Goal: Check status: Check status

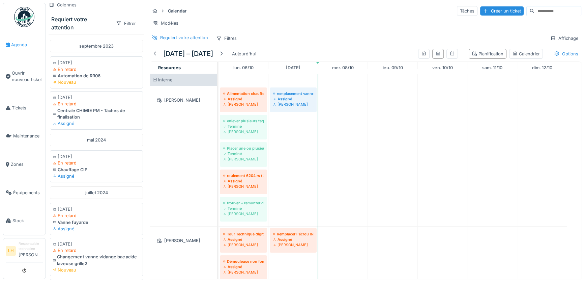
click at [21, 43] on span "Agenda" at bounding box center [27, 44] width 32 height 6
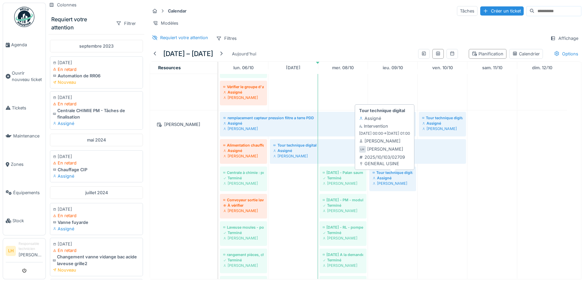
click at [386, 179] on div "Assigné" at bounding box center [393, 177] width 40 height 5
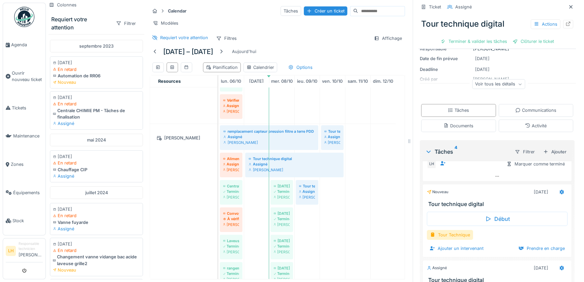
click at [444, 204] on h3 "Tour technique digital" at bounding box center [498, 204] width 141 height 6
click at [445, 235] on div "Tour Technique" at bounding box center [450, 235] width 46 height 10
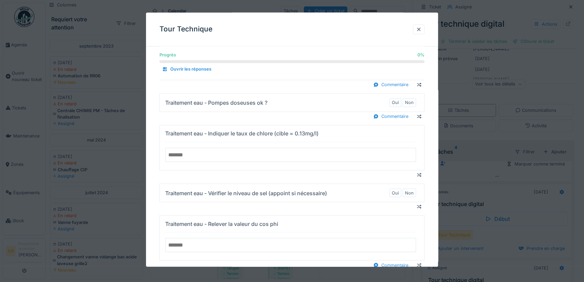
scroll to position [1481, 0]
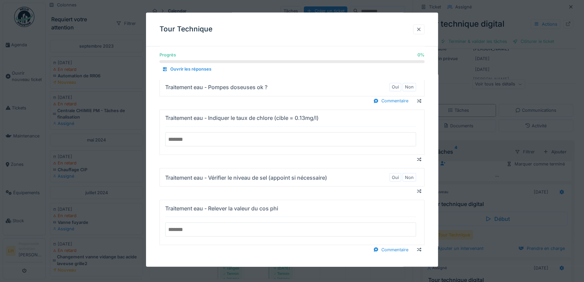
click at [420, 31] on div at bounding box center [418, 29] width 5 height 6
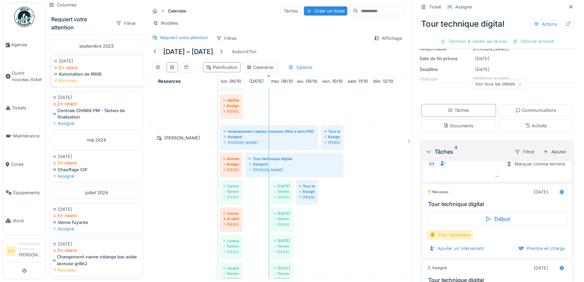
scroll to position [0, 0]
